Goal: Information Seeking & Learning: Learn about a topic

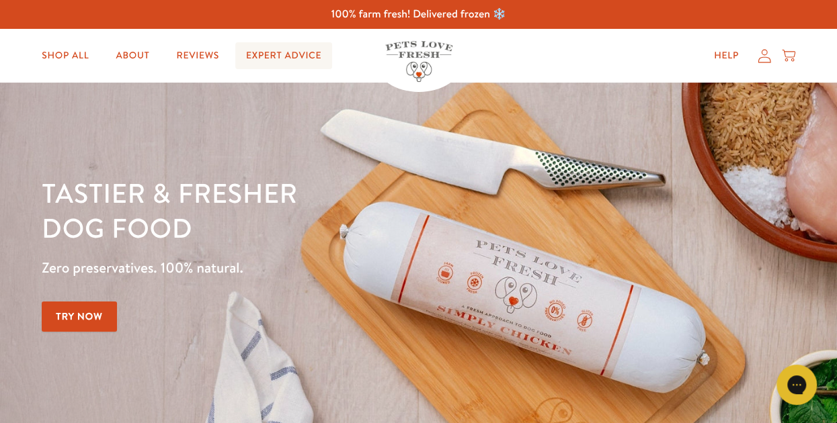
click at [295, 58] on link "Expert Advice" at bounding box center [283, 55] width 97 height 27
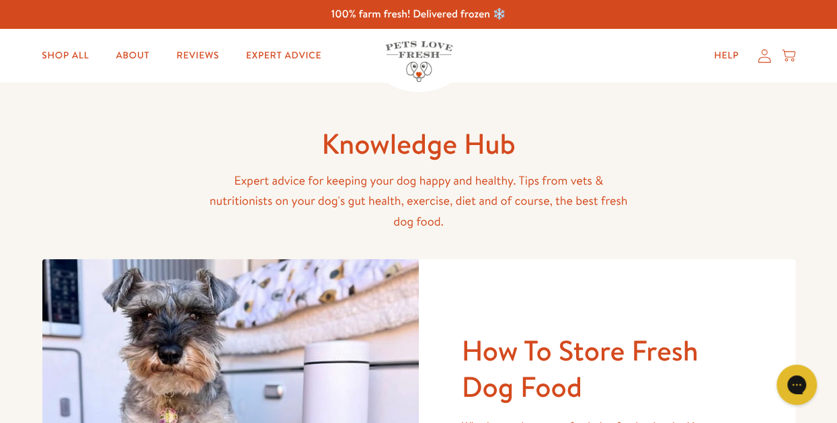
scroll to position [134, 0]
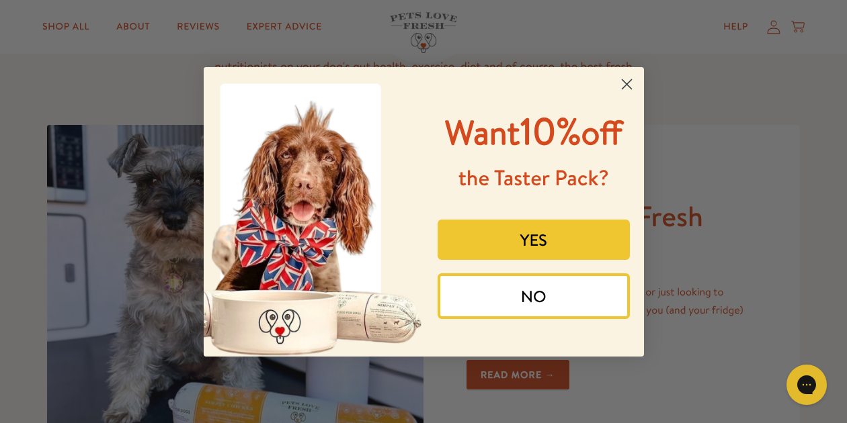
click at [628, 83] on circle "Close dialog" at bounding box center [626, 84] width 22 height 22
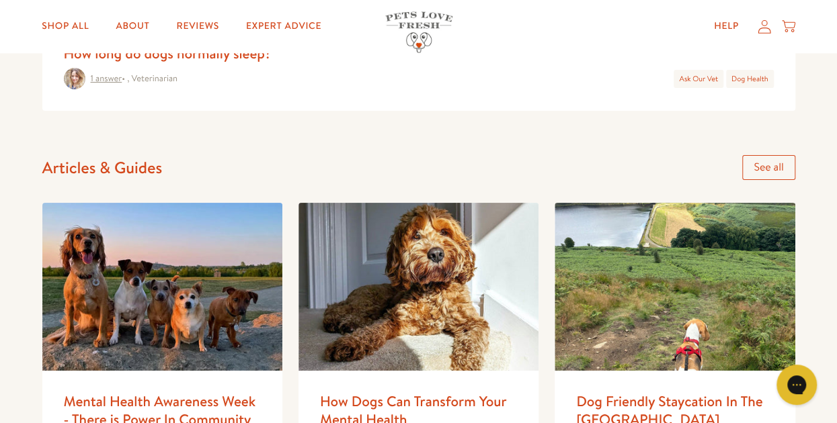
scroll to position [0, 0]
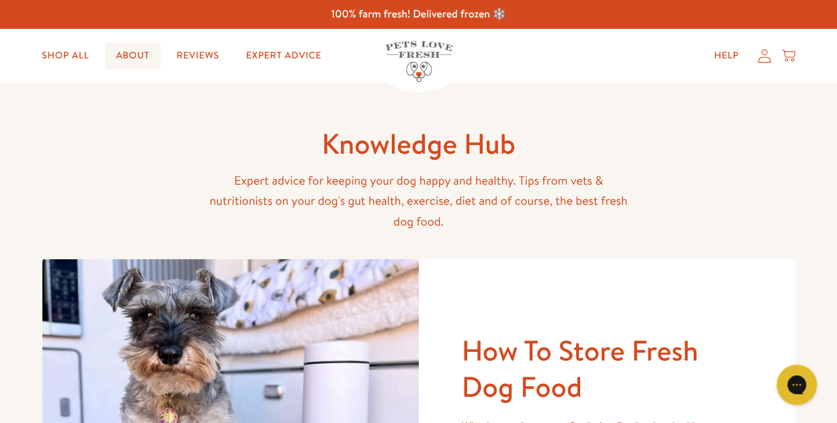
click at [138, 64] on link "About" at bounding box center [132, 55] width 55 height 27
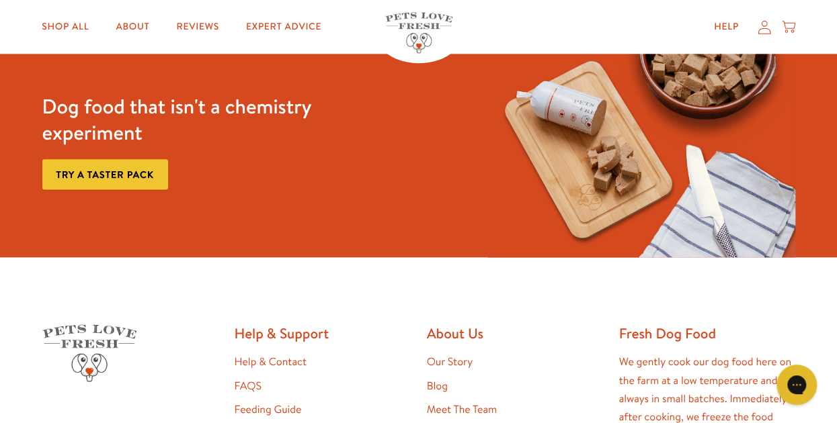
scroll to position [3520, 0]
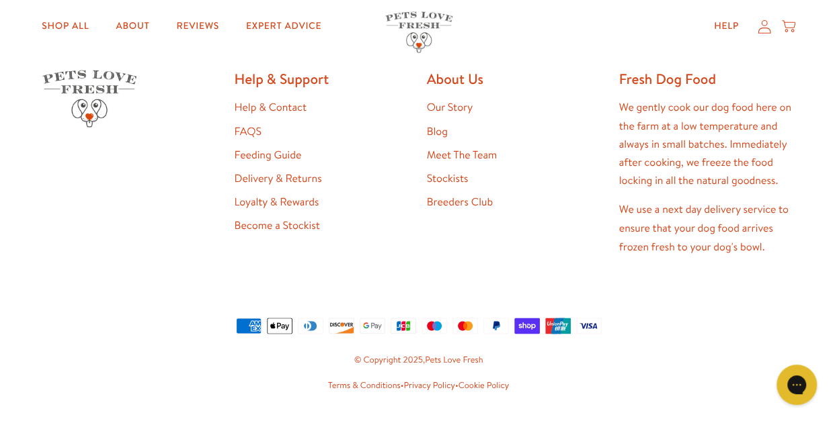
click at [445, 106] on link "Our Story" at bounding box center [450, 107] width 46 height 15
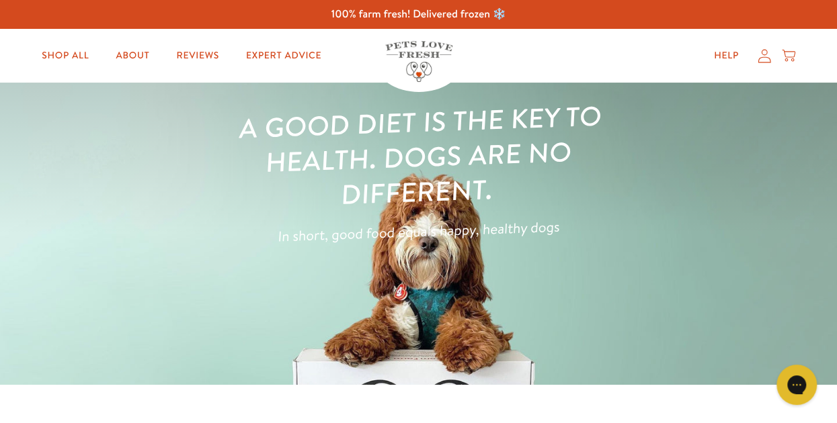
scroll to position [67, 0]
